Goal: Task Accomplishment & Management: Complete application form

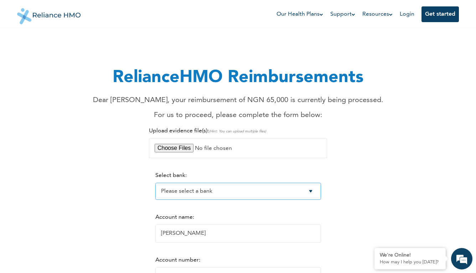
click at [316, 192] on select "Please select a bank Access Bank Plc. Citibank Nigeria Limited Access Bank (Dia…" at bounding box center [238, 190] width 166 height 17
click at [155, 182] on select "Please select a bank Access Bank Plc. Citibank Nigeria Limited Access Bank (Dia…" at bounding box center [238, 190] width 166 height 17
click at [317, 191] on select "Please select a bank Access Bank Plc. Citibank Nigeria Limited Access Bank (Dia…" at bounding box center [238, 190] width 166 height 17
click at [316, 191] on select "Please select a bank Access Bank Plc. Citibank Nigeria Limited Access Bank (Dia…" at bounding box center [238, 190] width 166 height 17
click at [200, 236] on input "[PERSON_NAME]" at bounding box center [238, 233] width 166 height 18
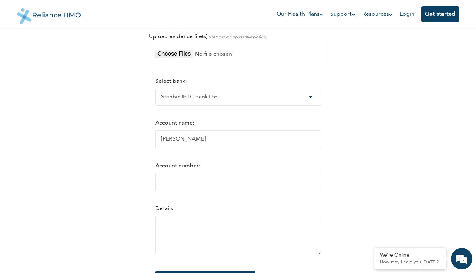
scroll to position [107, 0]
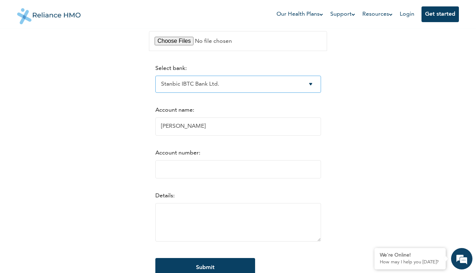
click at [317, 83] on select "Please select a bank Access Bank Plc. Citibank Nigeria Limited Access Bank (Dia…" at bounding box center [238, 84] width 166 height 17
select select "6"
click at [155, 76] on select "Please select a bank Access Bank Plc. Citibank Nigeria Limited Access Bank (Dia…" at bounding box center [238, 84] width 166 height 17
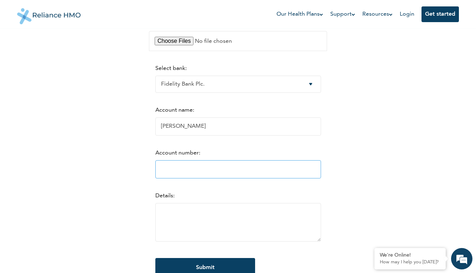
click at [267, 169] on input "Account number:" at bounding box center [238, 169] width 166 height 18
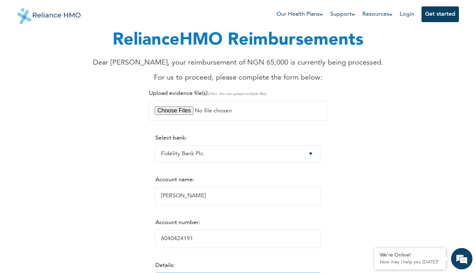
scroll to position [36, 0]
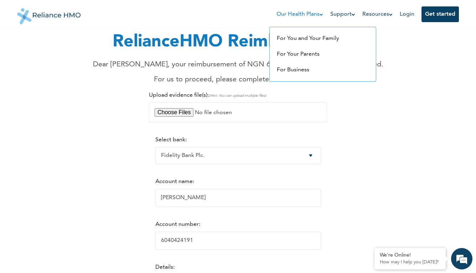
type input "6040424191"
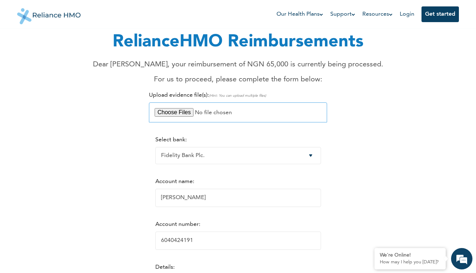
click at [184, 110] on input "file" at bounding box center [238, 112] width 178 height 20
click at [180, 112] on input "file" at bounding box center [238, 112] width 178 height 20
click at [185, 112] on input "file" at bounding box center [238, 112] width 178 height 20
type input "C:\fakepath\IMG_4258.JPG"
click at [212, 113] on input "file" at bounding box center [238, 112] width 178 height 20
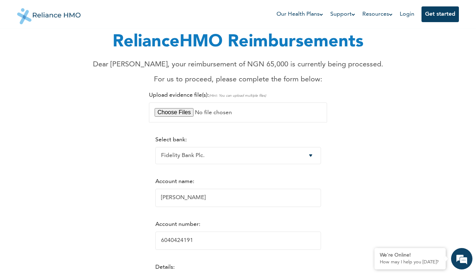
click at [361, 186] on div "RelianceHMO Reimbursements Dear [PERSON_NAME], your reimbursement of NGN 65,000…" at bounding box center [237, 182] width 433 height 362
click at [187, 113] on input "file" at bounding box center [238, 112] width 178 height 20
type input "C:\fakepath\New Compressed (zipped) Folder.zip"
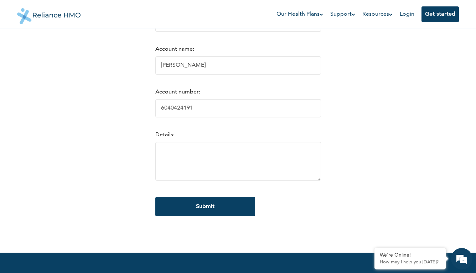
scroll to position [178, 0]
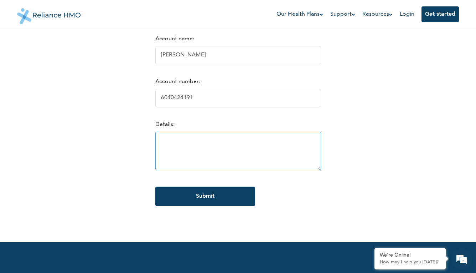
click at [155, 137] on textarea at bounding box center [238, 151] width 166 height 38
paste textarea "Please attached is a receipt and medical report for my son [PERSON_NAME] (NEM/1…"
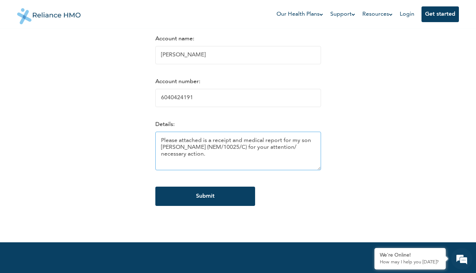
click at [240, 148] on textarea "Please attached is a receipt and medical report for my son [PERSON_NAME] (NEM/1…" at bounding box center [238, 151] width 166 height 38
click at [276, 141] on textarea "Please attached is a receipt and medical report for my son [PERSON_NAME] (NEM/1…" at bounding box center [238, 151] width 166 height 38
drag, startPoint x: 204, startPoint y: 149, endPoint x: 216, endPoint y: 158, distance: 15.1
click at [216, 158] on textarea "Please attached is a receipt and medical report and bank details for my son [PE…" at bounding box center [238, 151] width 166 height 38
click at [316, 149] on textarea "Please attached is a receipt and medical report and bank details for my son [PE…" at bounding box center [238, 151] width 166 height 38
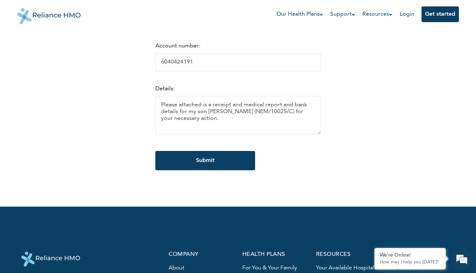
scroll to position [249, 0]
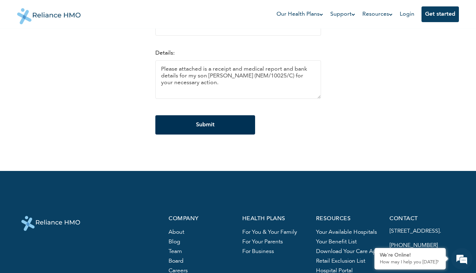
type textarea "Please attached is a receipt and medical report and bank details for my son [PE…"
click at [201, 124] on input "Submit" at bounding box center [205, 124] width 100 height 19
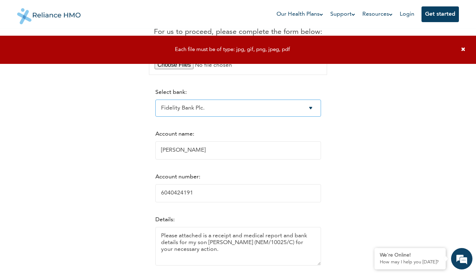
scroll to position [36, 0]
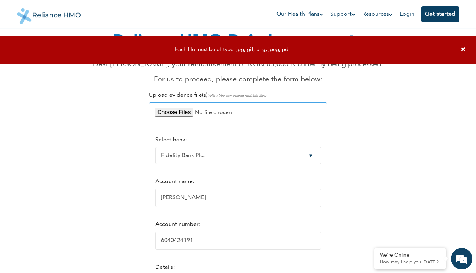
click at [185, 111] on input "file" at bounding box center [238, 112] width 178 height 20
type input "C:\fakepath\[PERSON_NAME] NEM10025C.jpg"
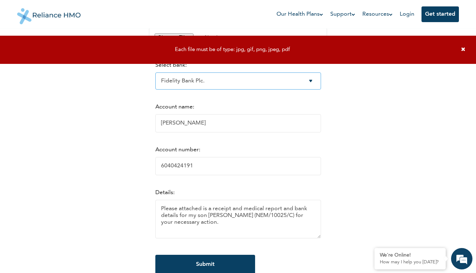
scroll to position [178, 0]
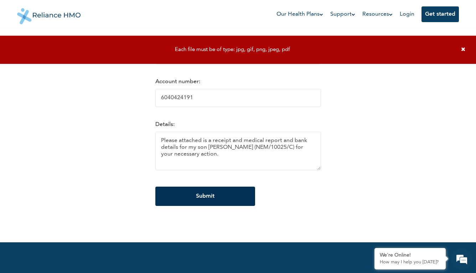
click at [202, 194] on input "Submit" at bounding box center [205, 195] width 100 height 19
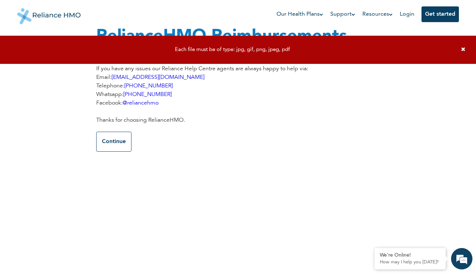
scroll to position [0, 0]
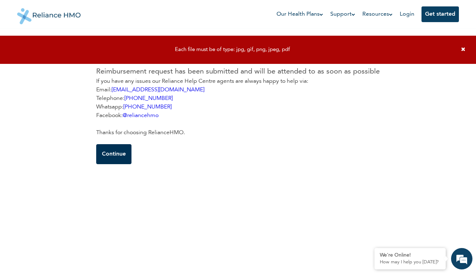
click at [115, 150] on button "Continue" at bounding box center [113, 154] width 35 height 20
